Goal: Check status: Check status

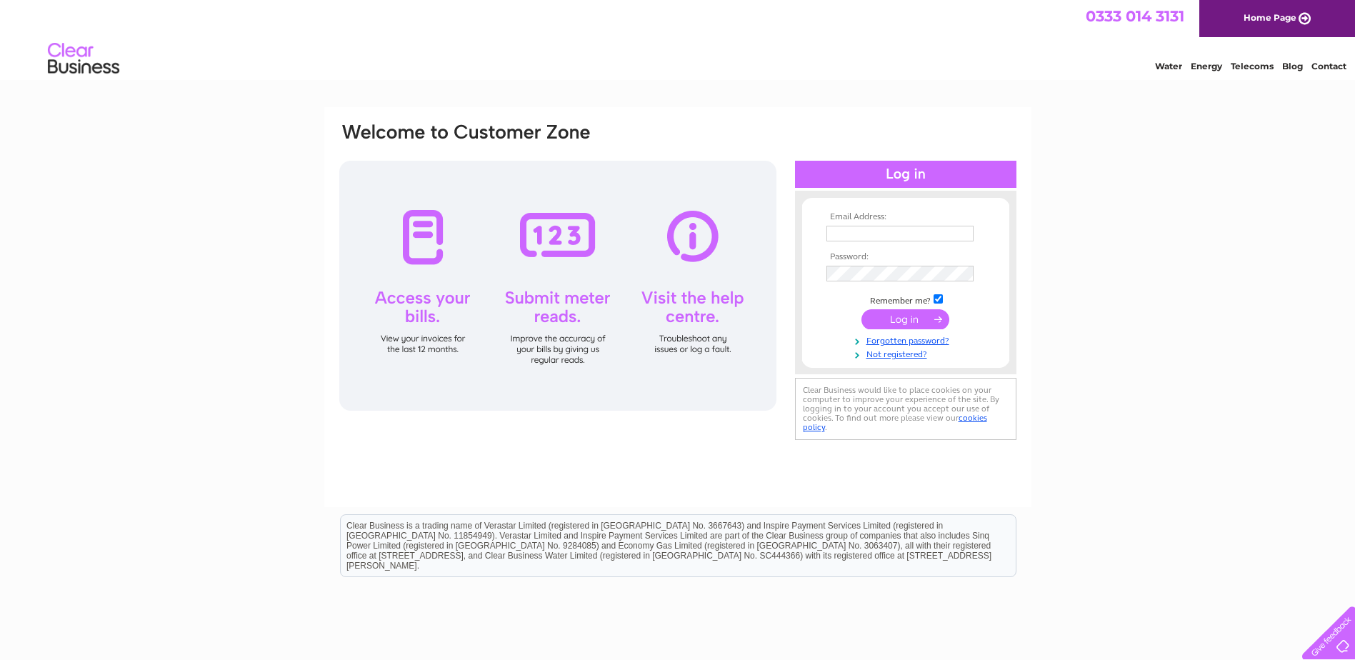
type input "[DOMAIN_NAME][EMAIL_ADDRESS][DOMAIN_NAME]"
click at [907, 320] on input "submit" at bounding box center [905, 319] width 88 height 20
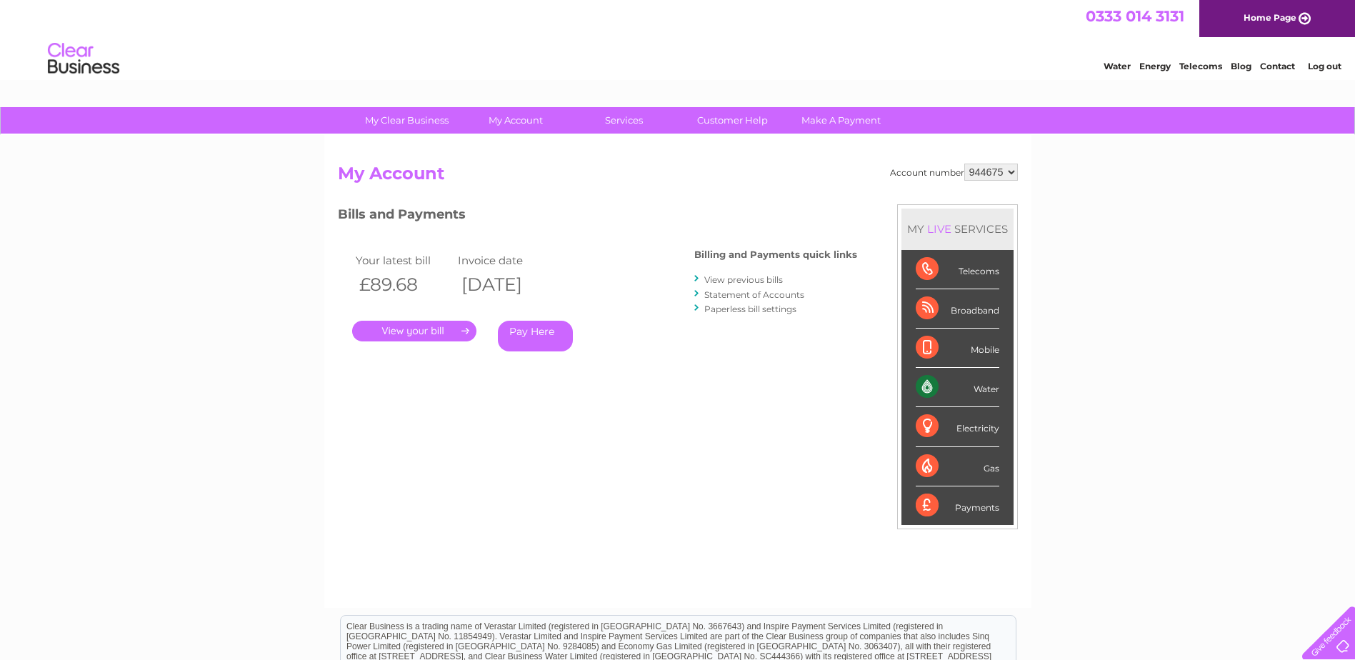
click at [419, 327] on link "." at bounding box center [414, 331] width 124 height 21
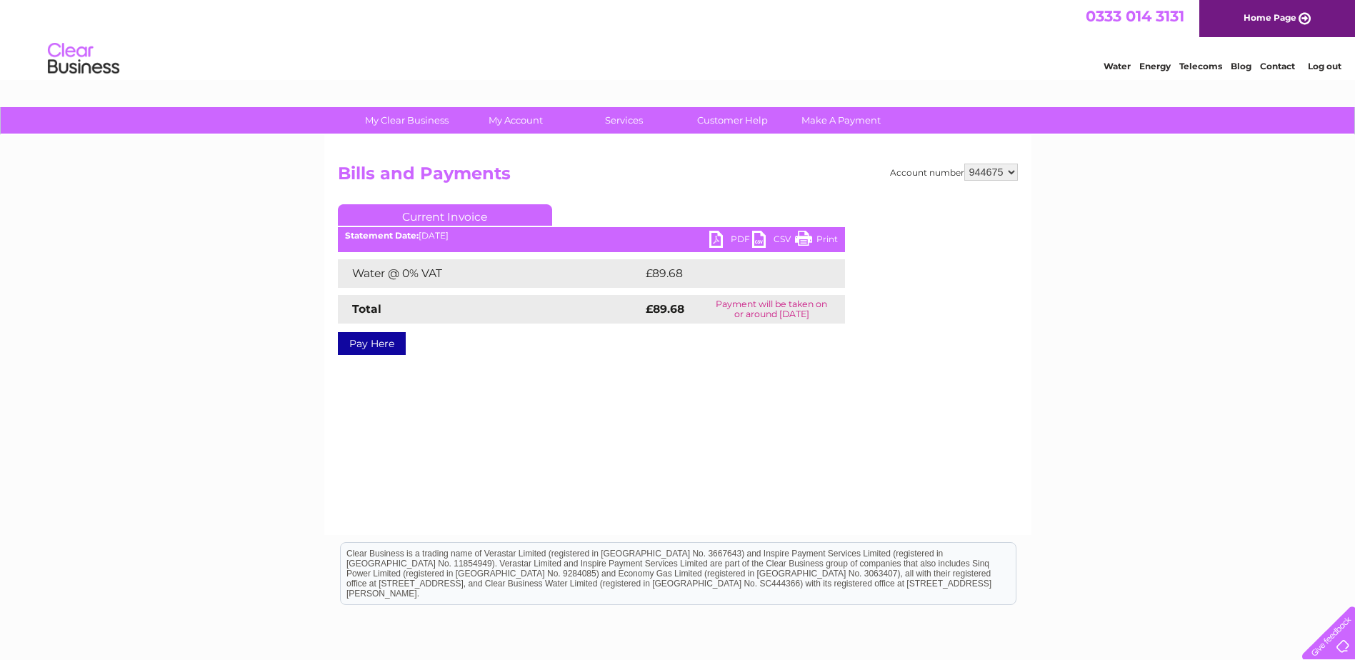
click at [723, 233] on link "PDF" at bounding box center [730, 241] width 43 height 21
